Goal: Task Accomplishment & Management: Manage account settings

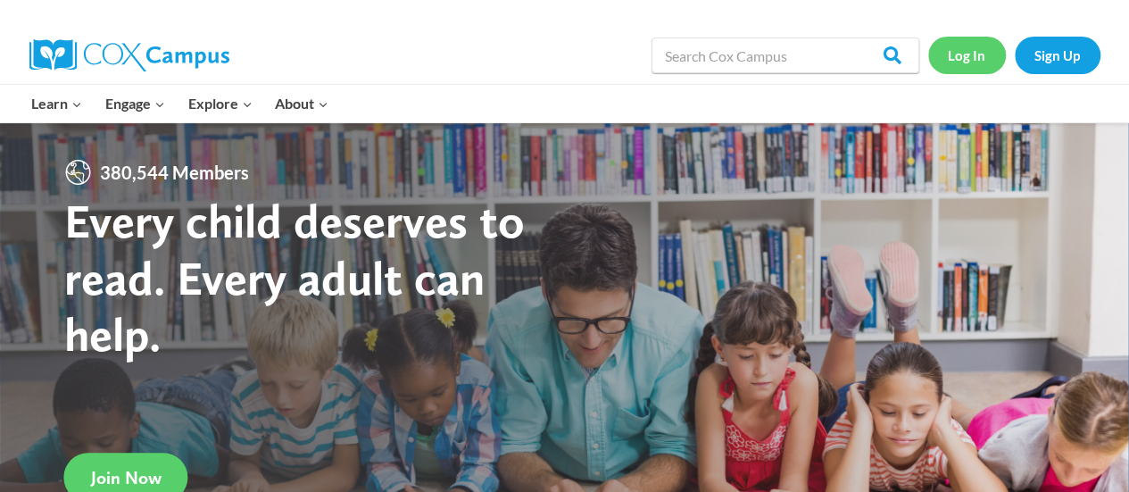
click at [951, 53] on link "Log In" at bounding box center [967, 55] width 78 height 37
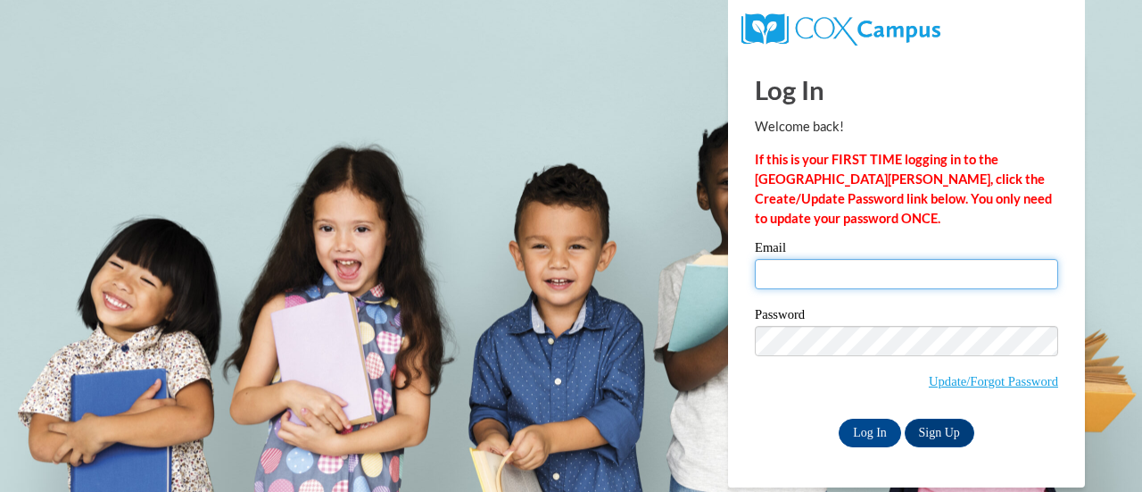
click at [788, 263] on input "Email" at bounding box center [906, 274] width 303 height 30
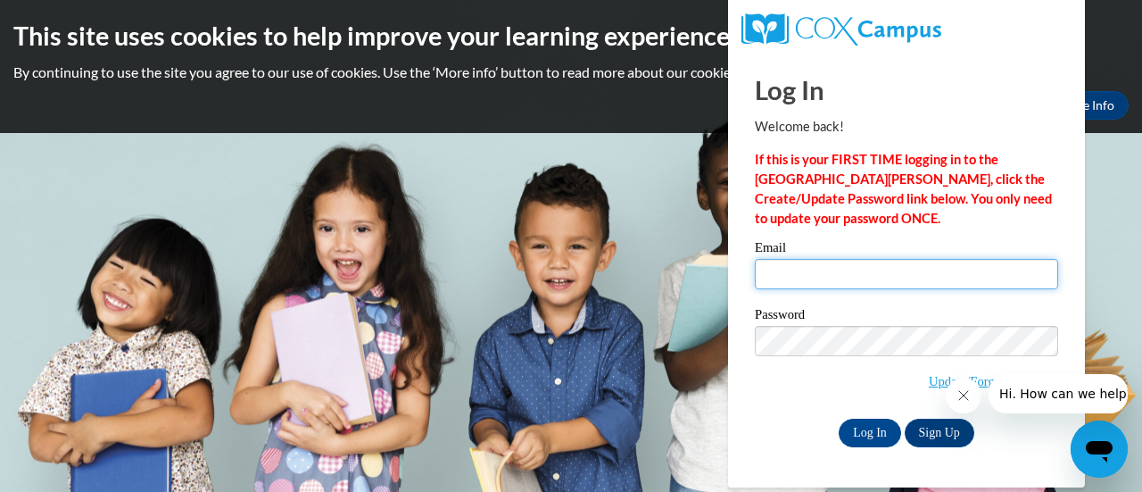
type input "[PERSON_NAME][EMAIL_ADDRESS][DOMAIN_NAME]"
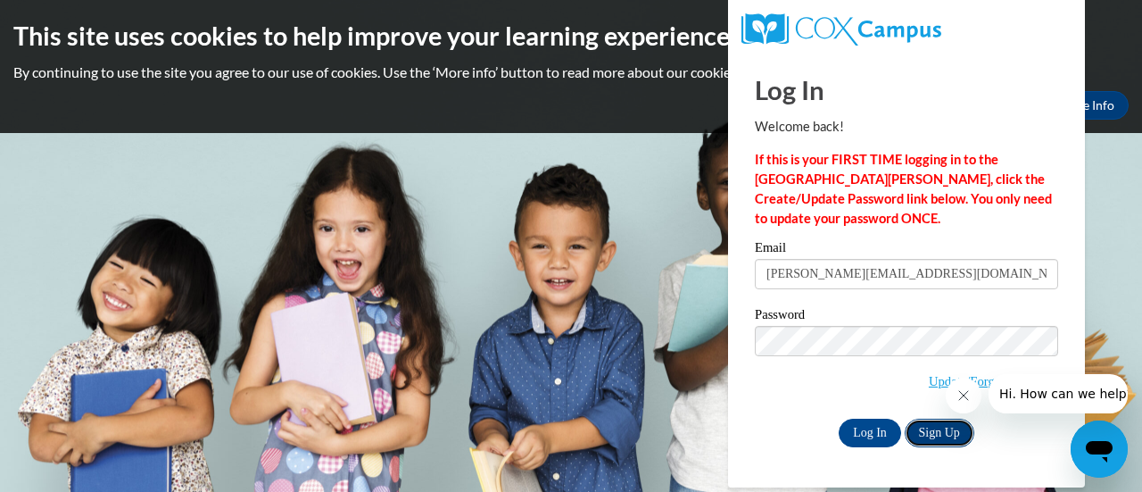
click at [937, 440] on link "Sign Up" at bounding box center [940, 432] width 70 height 29
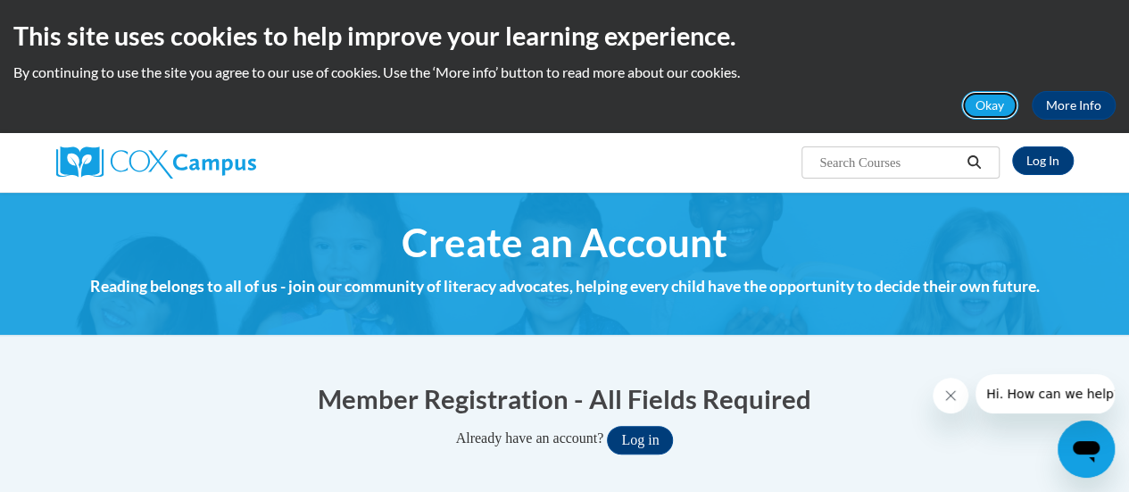
click at [1006, 105] on button "Okay" at bounding box center [989, 105] width 57 height 29
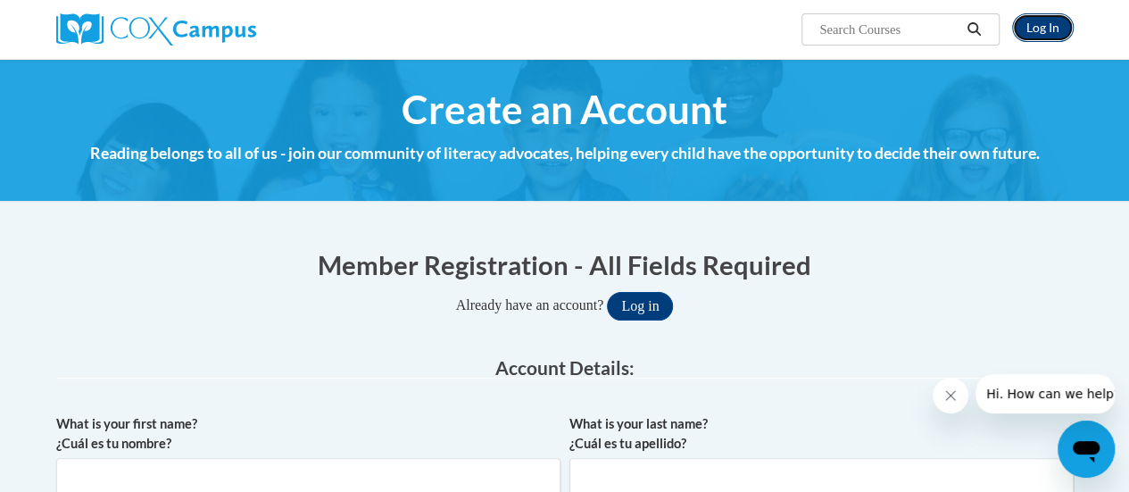
click at [1047, 13] on link "Log In" at bounding box center [1043, 27] width 62 height 29
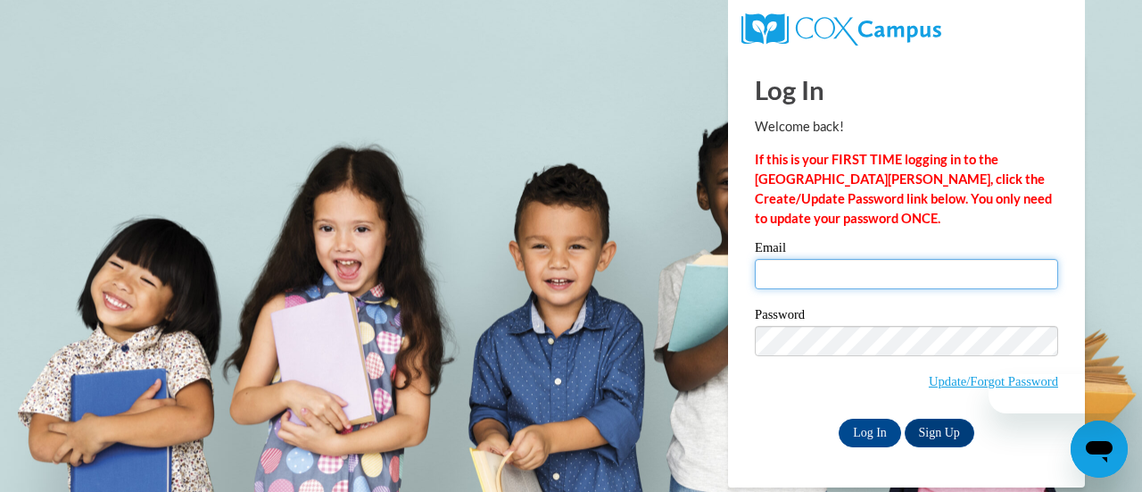
click at [865, 261] on input "Email" at bounding box center [906, 274] width 303 height 30
type input "[PERSON_NAME][EMAIL_ADDRESS][DOMAIN_NAME]"
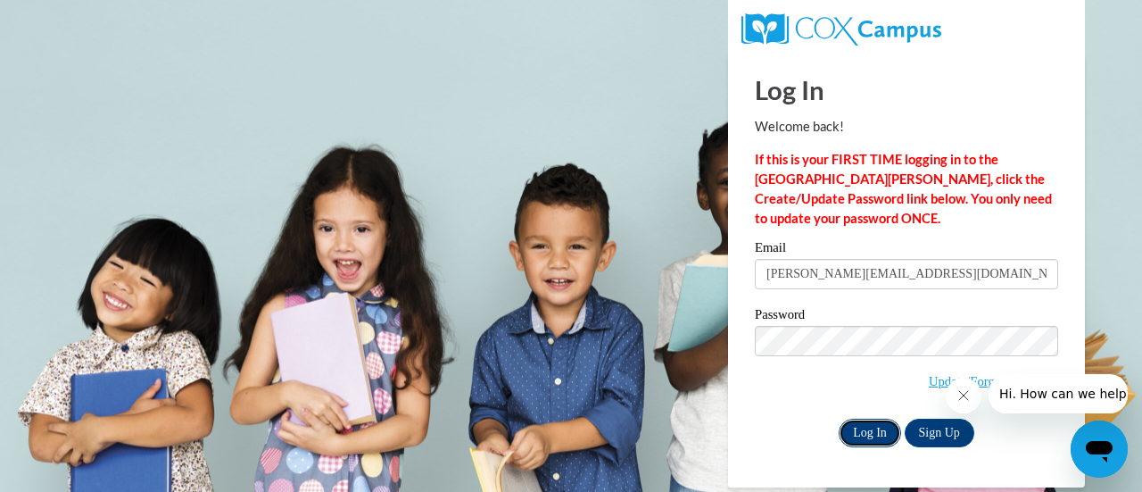
click at [869, 431] on input "Log In" at bounding box center [870, 432] width 62 height 29
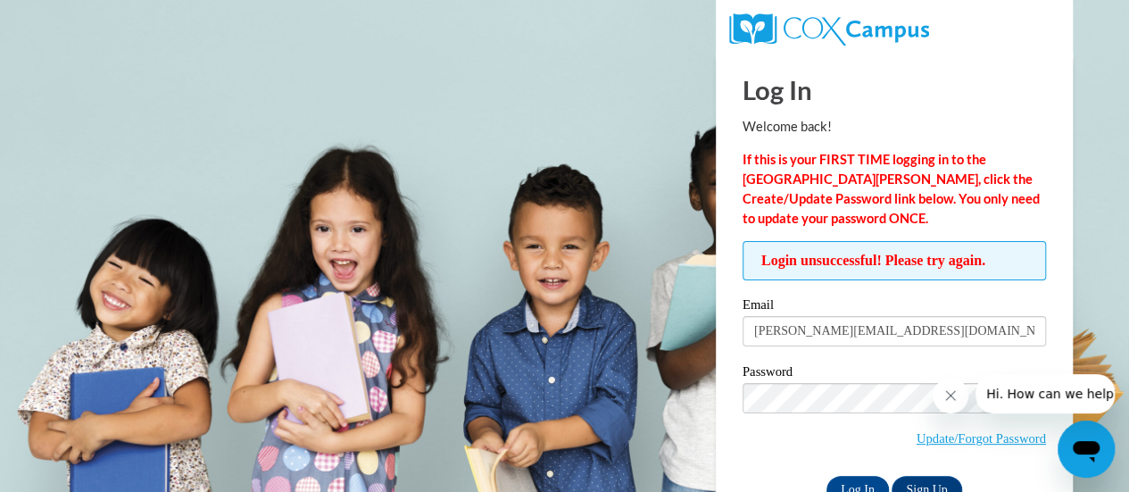
click at [792, 440] on span "Update/Forgot Password" at bounding box center [893, 420] width 303 height 74
click at [858, 486] on input "Log In" at bounding box center [857, 490] width 62 height 29
